Goal: Check status

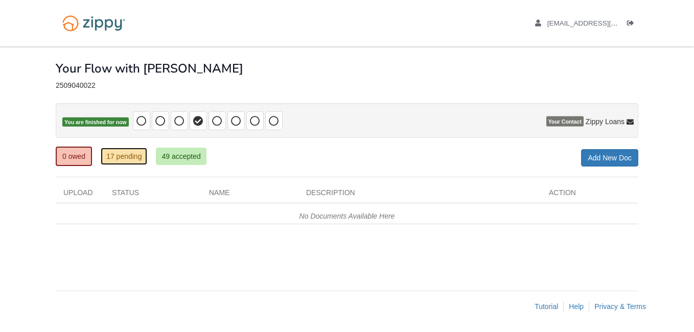
click at [126, 153] on link "17 pending" at bounding box center [124, 156] width 46 height 17
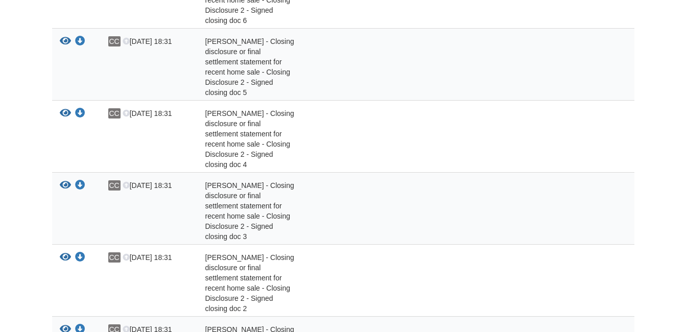
scroll to position [102, 0]
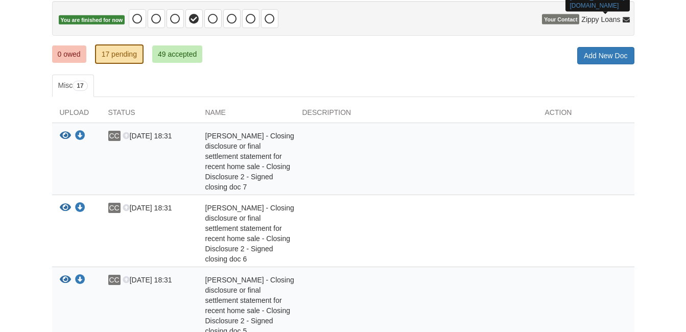
click at [625, 20] on icon at bounding box center [626, 20] width 7 height 7
